Goal: Task Accomplishment & Management: Manage account settings

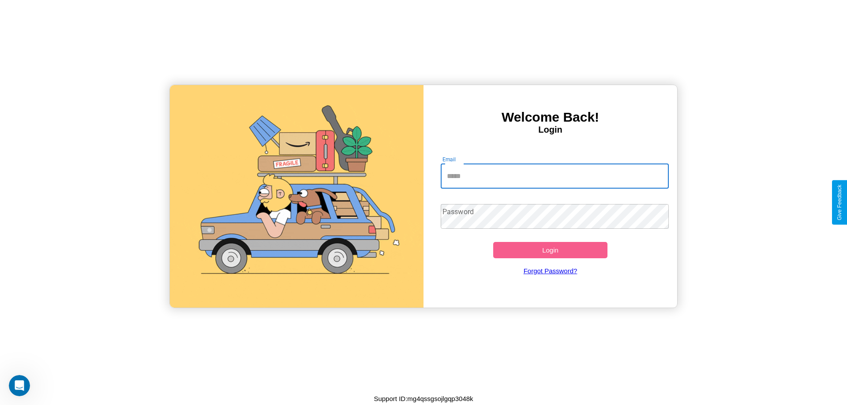
click at [555, 176] on input "Email" at bounding box center [555, 176] width 229 height 25
type input "**********"
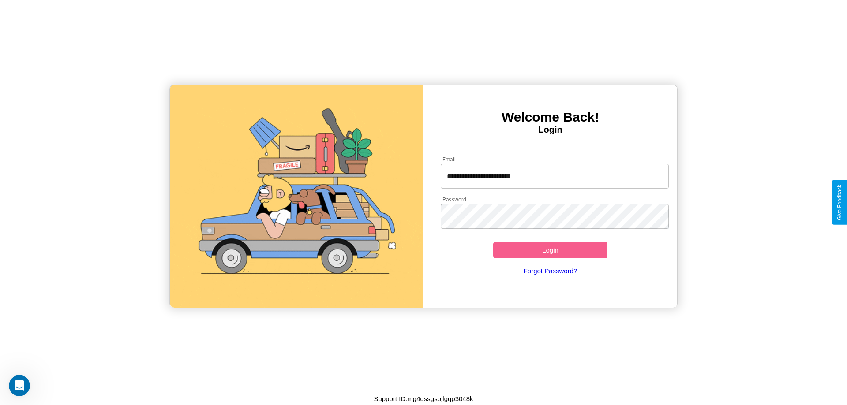
click at [550, 250] on button "Login" at bounding box center [550, 250] width 114 height 16
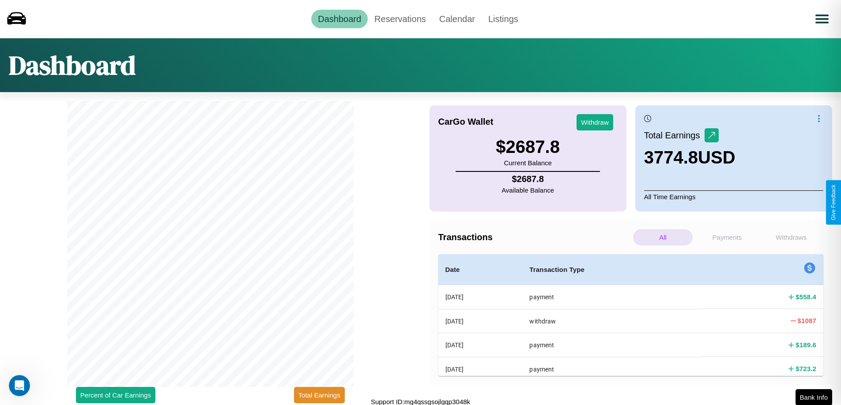
click at [791, 237] on p "Withdraws" at bounding box center [791, 237] width 60 height 16
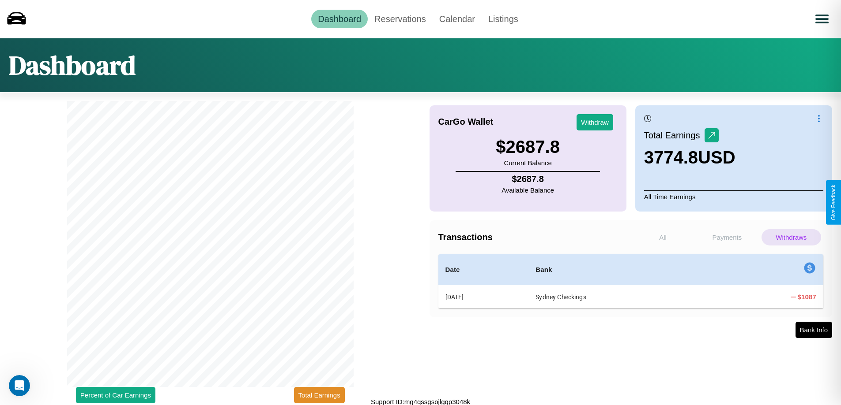
click at [662, 237] on p "All" at bounding box center [663, 237] width 60 height 16
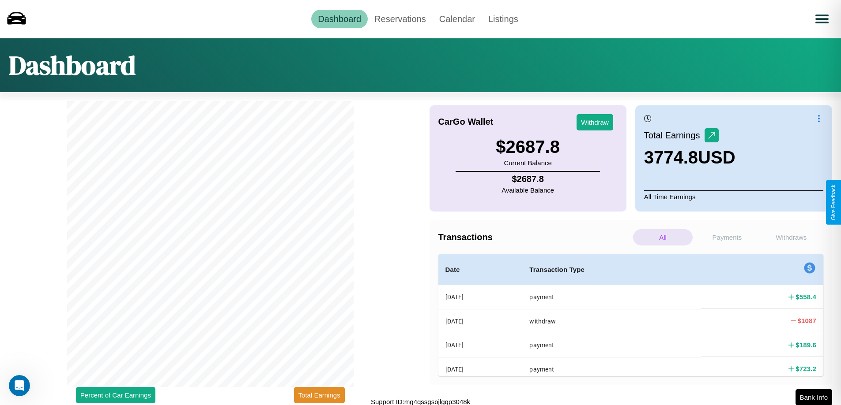
click at [726, 237] on p "Payments" at bounding box center [727, 237] width 60 height 16
click at [791, 237] on p "Withdraws" at bounding box center [791, 237] width 60 height 16
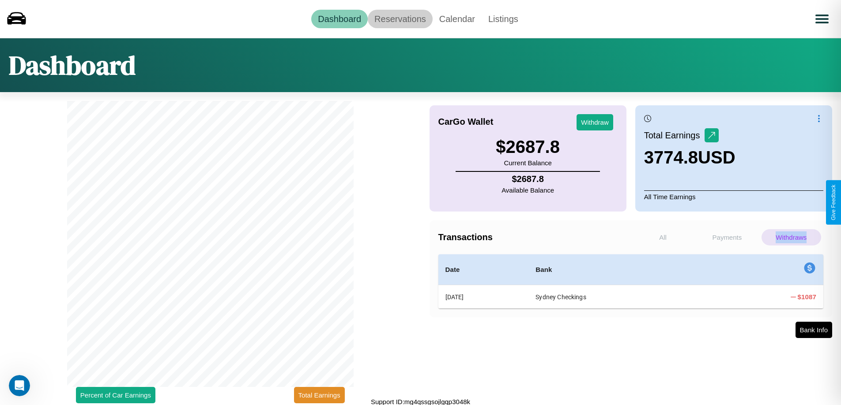
click at [400, 19] on link "Reservations" at bounding box center [400, 19] width 65 height 19
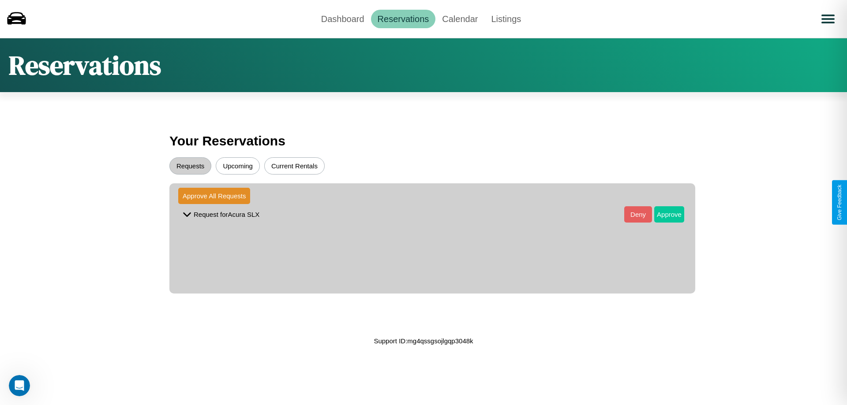
click at [663, 214] on button "Approve" at bounding box center [669, 215] width 30 height 16
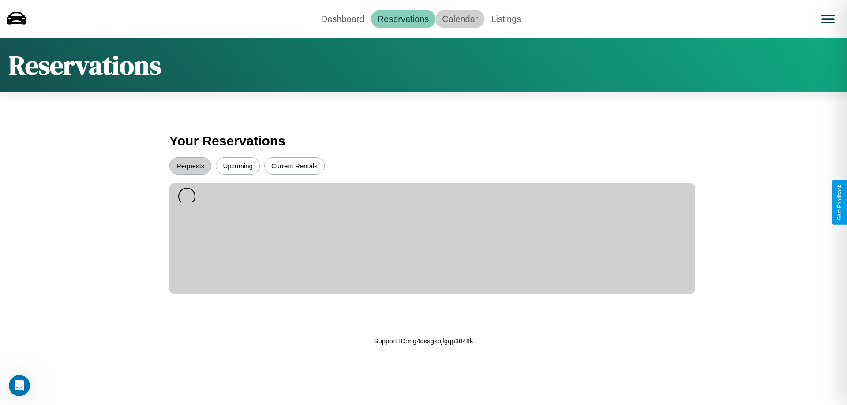
click at [460, 19] on link "Calendar" at bounding box center [460, 19] width 49 height 19
